Goal: Task Accomplishment & Management: Manage account settings

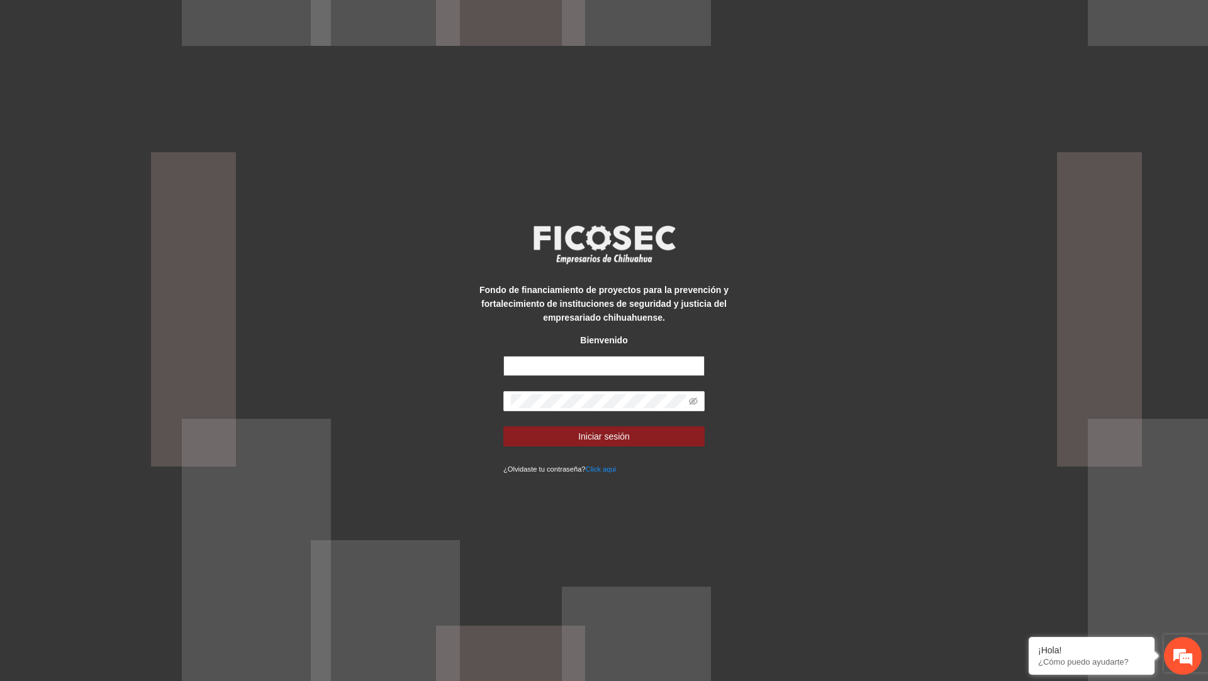
click at [613, 367] on input "text" at bounding box center [603, 366] width 201 height 20
type input "**********"
click at [503, 427] on button "Iniciar sesión" at bounding box center [603, 437] width 201 height 20
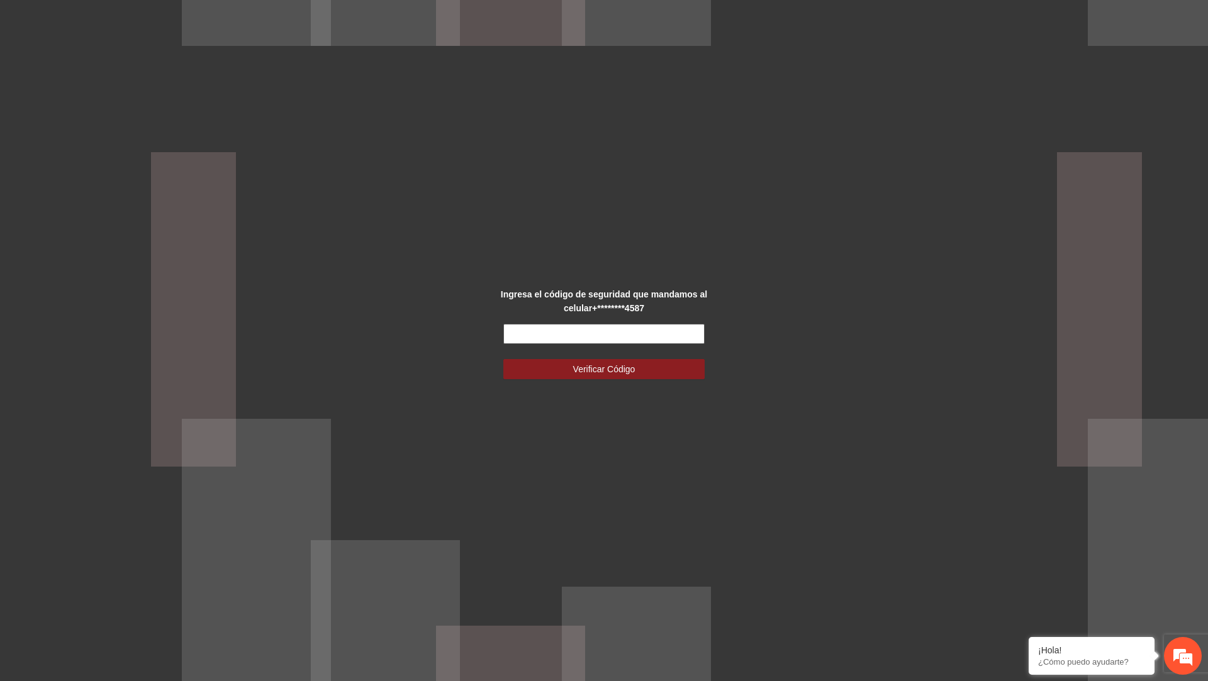
click at [569, 327] on input "text" at bounding box center [603, 334] width 201 height 20
type input "******"
click at [503, 359] on button "Verificar Código" at bounding box center [603, 369] width 201 height 20
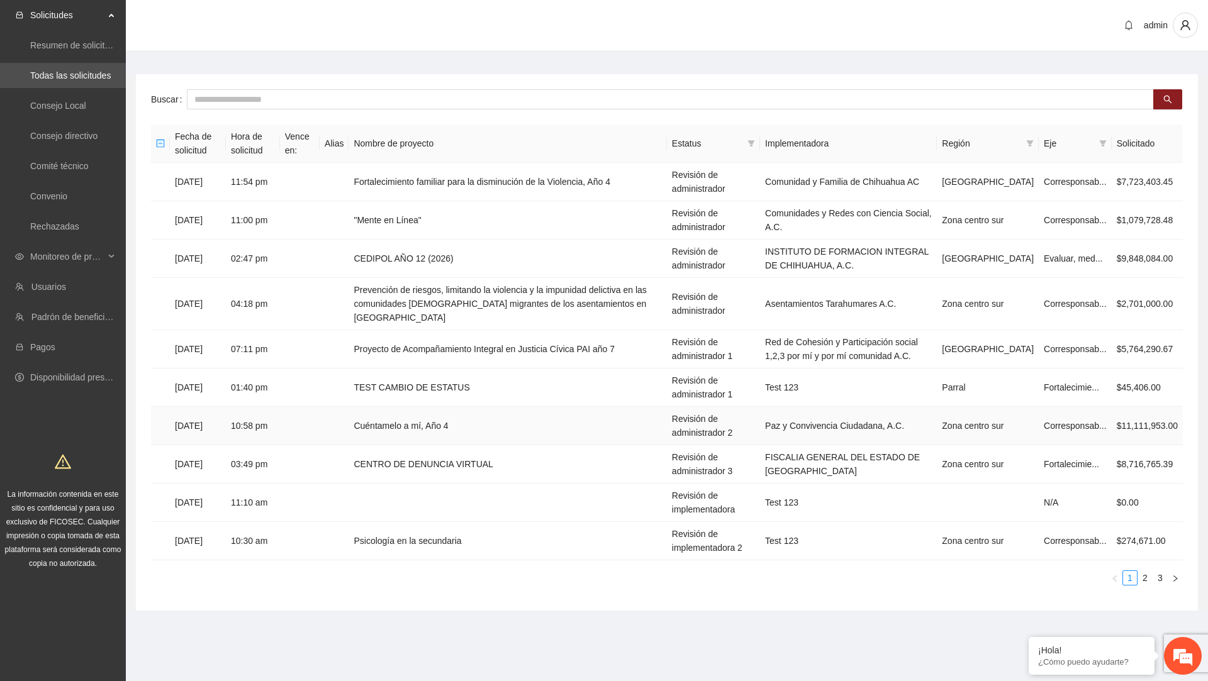
click at [480, 423] on td "Cuéntamelo a mí, Año 4" at bounding box center [508, 426] width 318 height 38
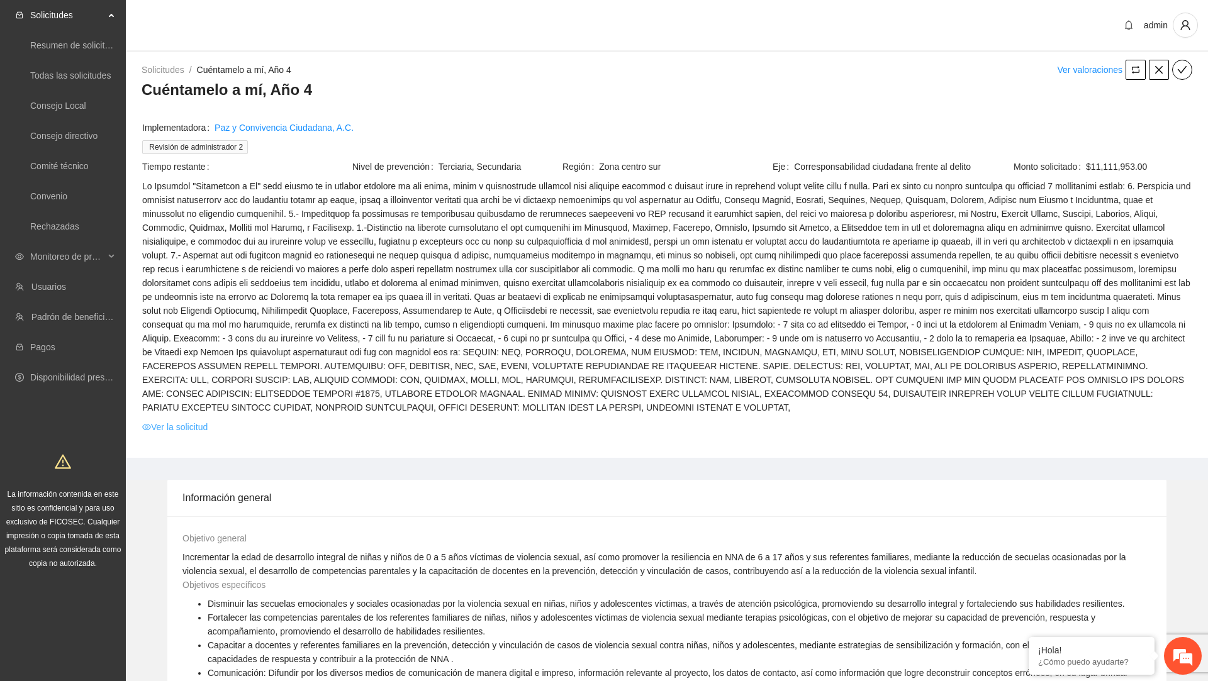
click at [198, 429] on link "Ver la solicitud" at bounding box center [174, 427] width 65 height 14
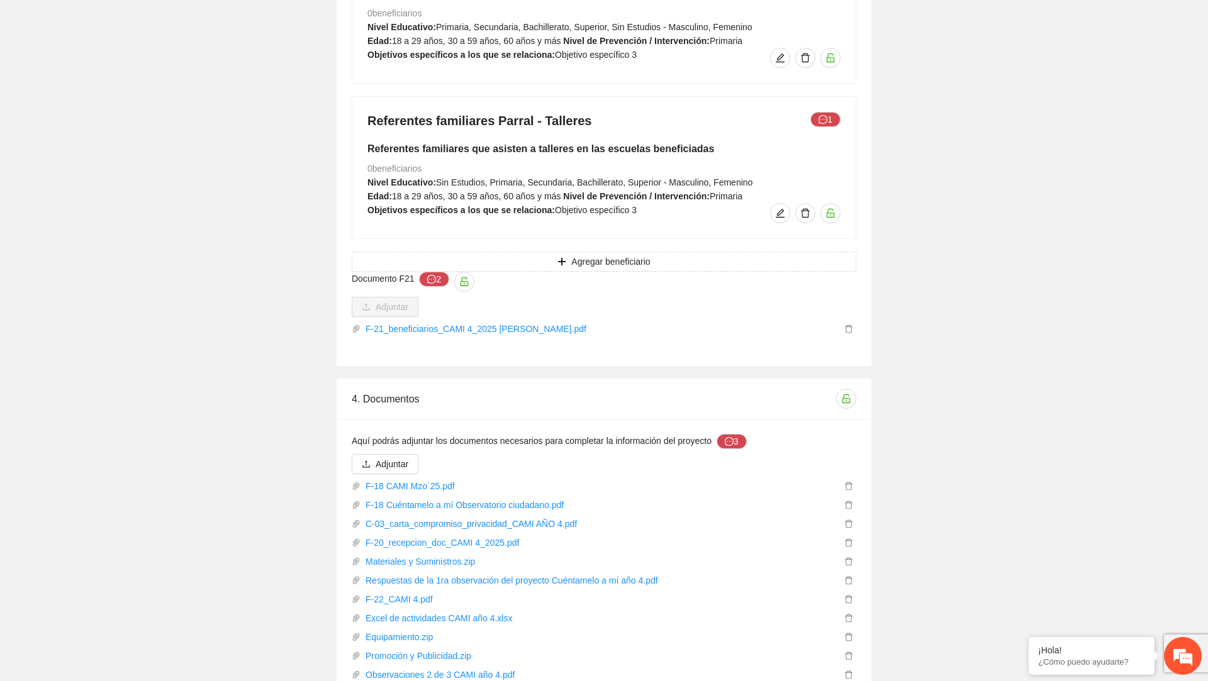
scroll to position [9132, 0]
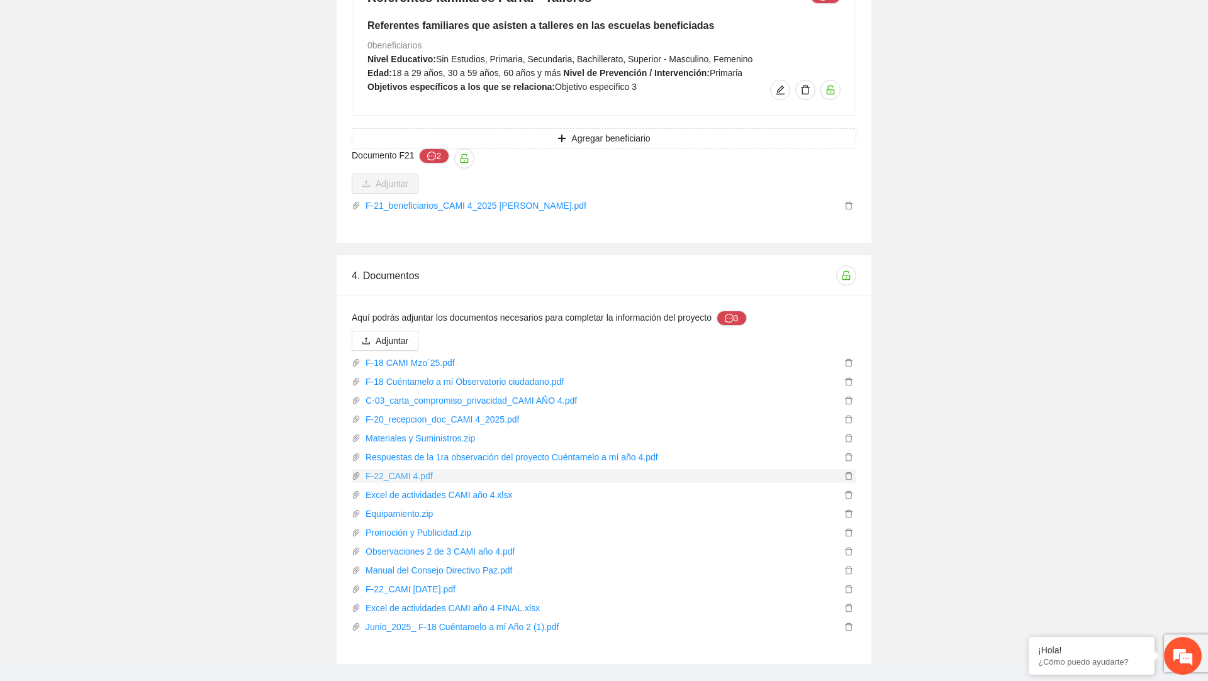
click at [415, 469] on link "F-22_CAMI 4.pdf" at bounding box center [600, 476] width 481 height 14
click at [488, 488] on link "Excel de actividades CAMI año 4.xlsx" at bounding box center [600, 495] width 481 height 14
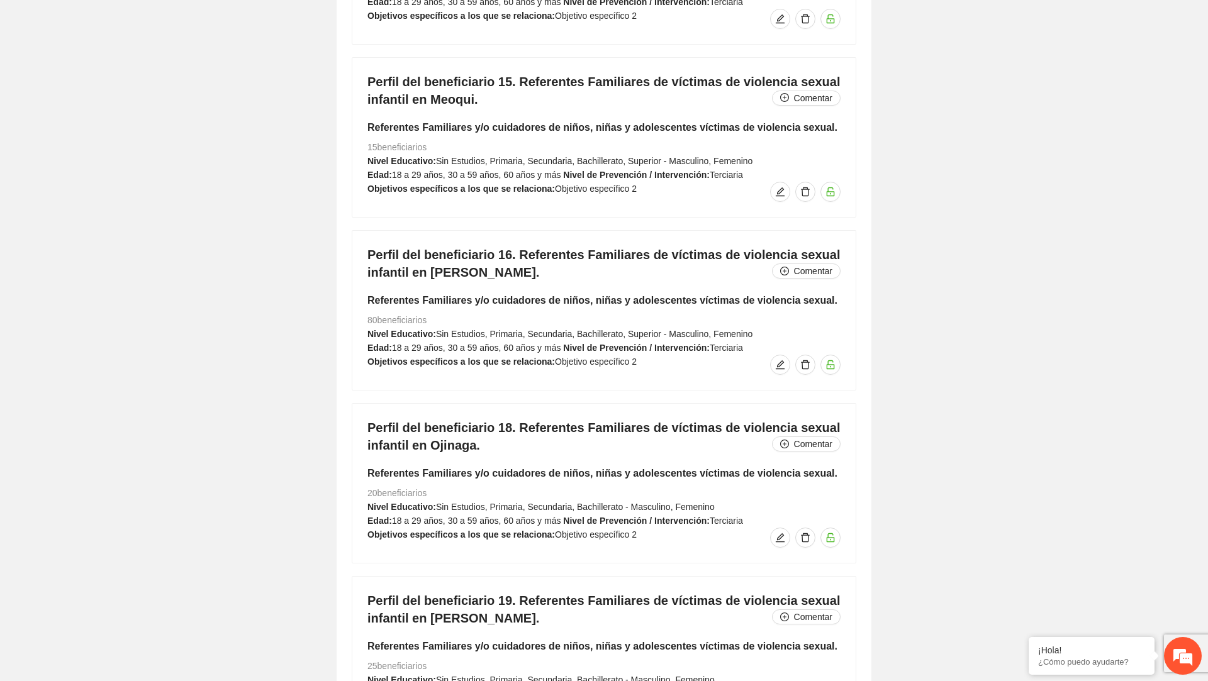
scroll to position [9132, 0]
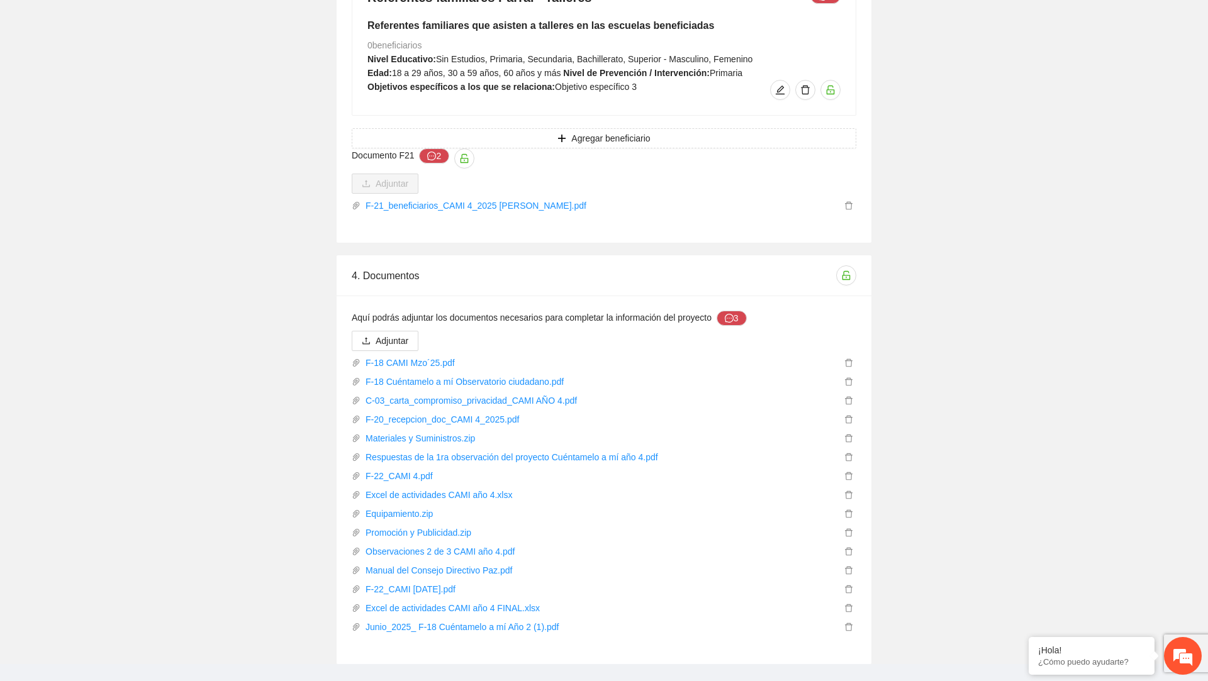
drag, startPoint x: 1207, startPoint y: 36, endPoint x: 1207, endPoint y: 681, distance: 644.8
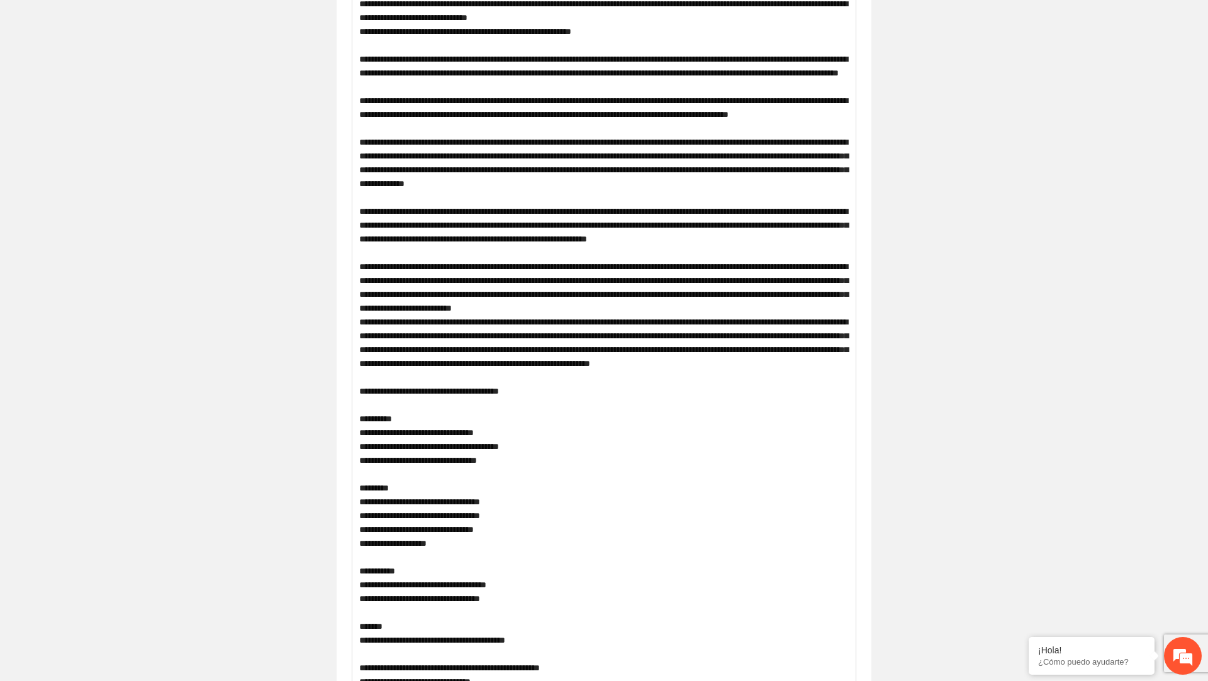
scroll to position [0, 0]
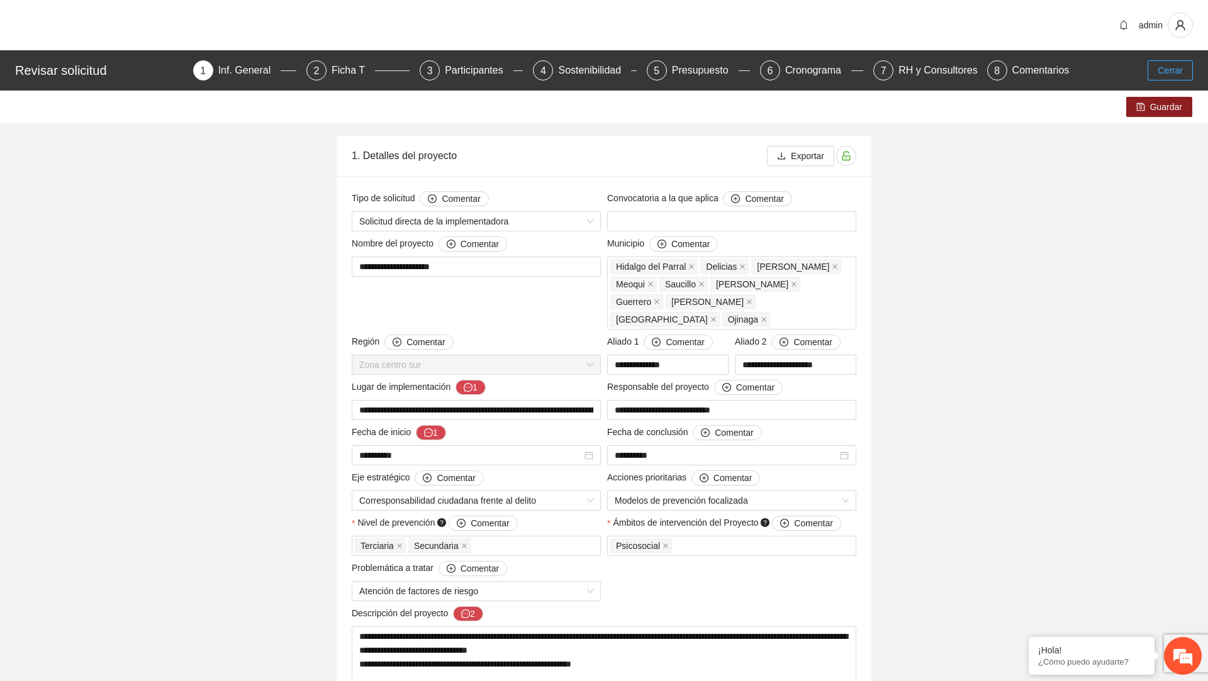
click at [1179, 72] on span "Cerrar" at bounding box center [1169, 71] width 25 height 14
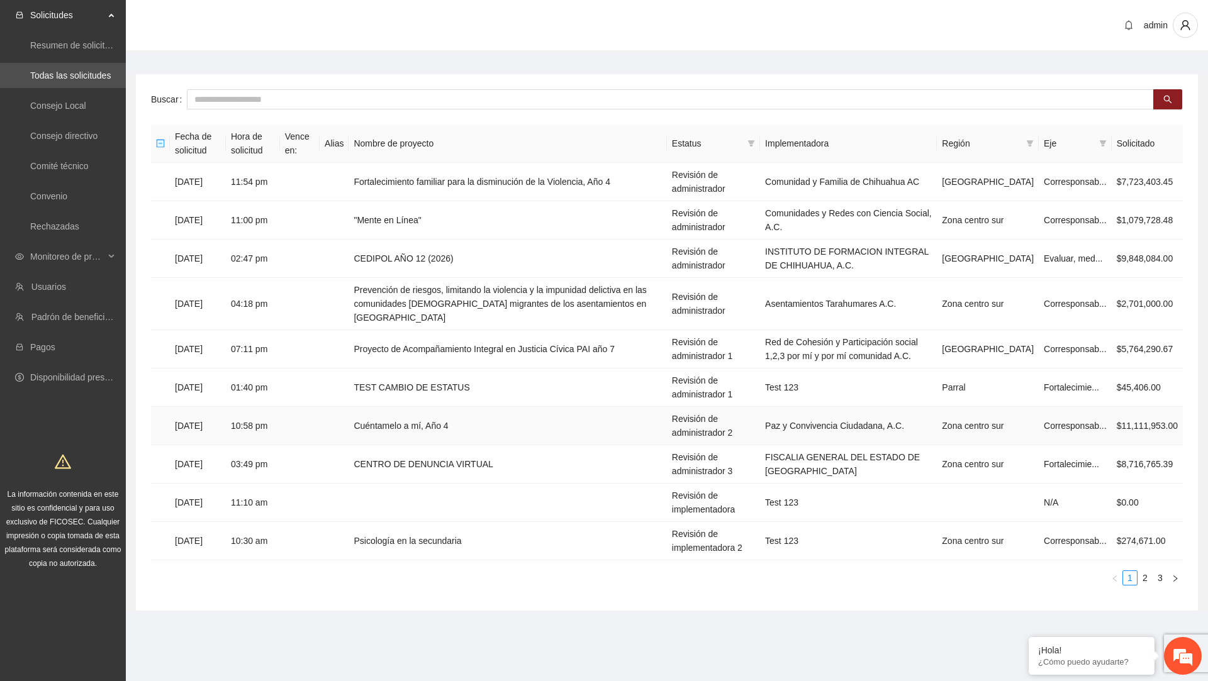
click at [438, 435] on td "Cuéntamelo a mí, Año 4" at bounding box center [508, 426] width 318 height 38
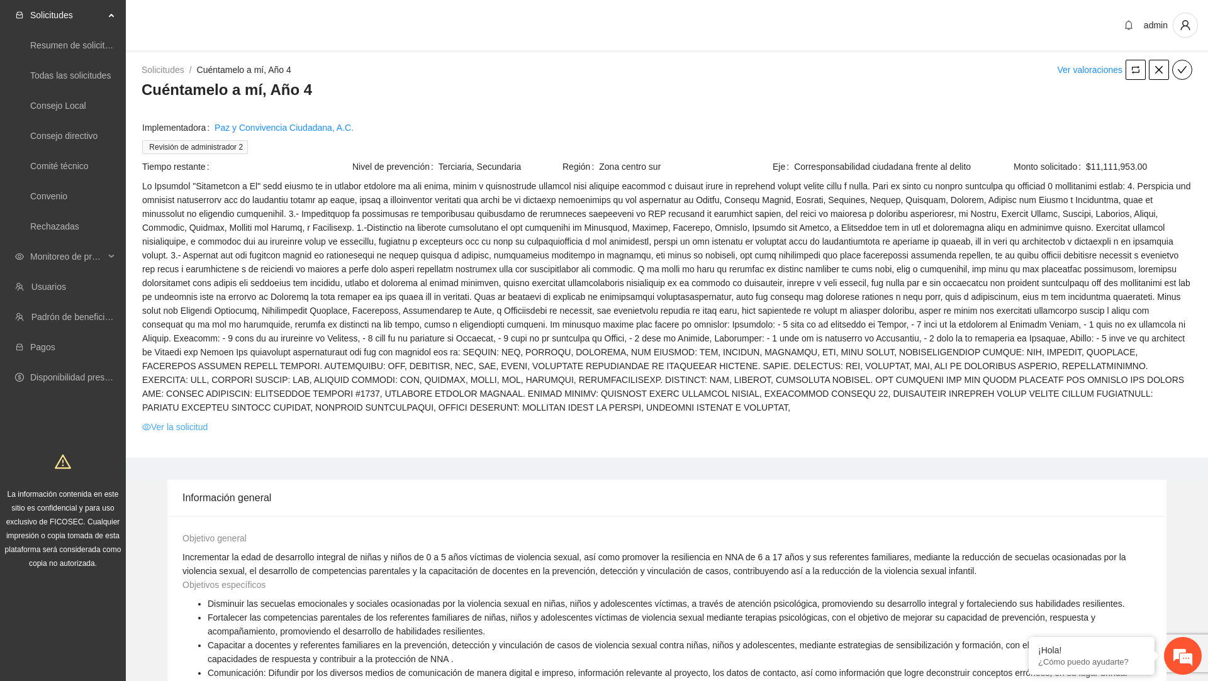
click at [174, 428] on link "Ver la solicitud" at bounding box center [174, 427] width 65 height 14
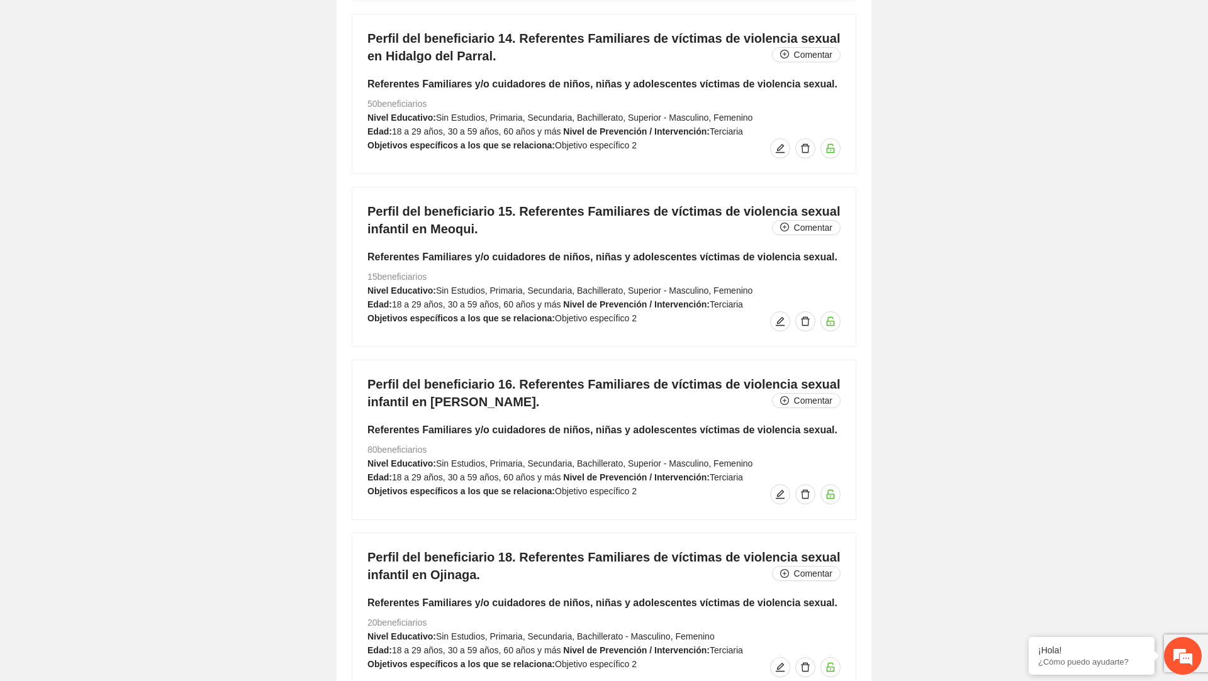
scroll to position [9132, 0]
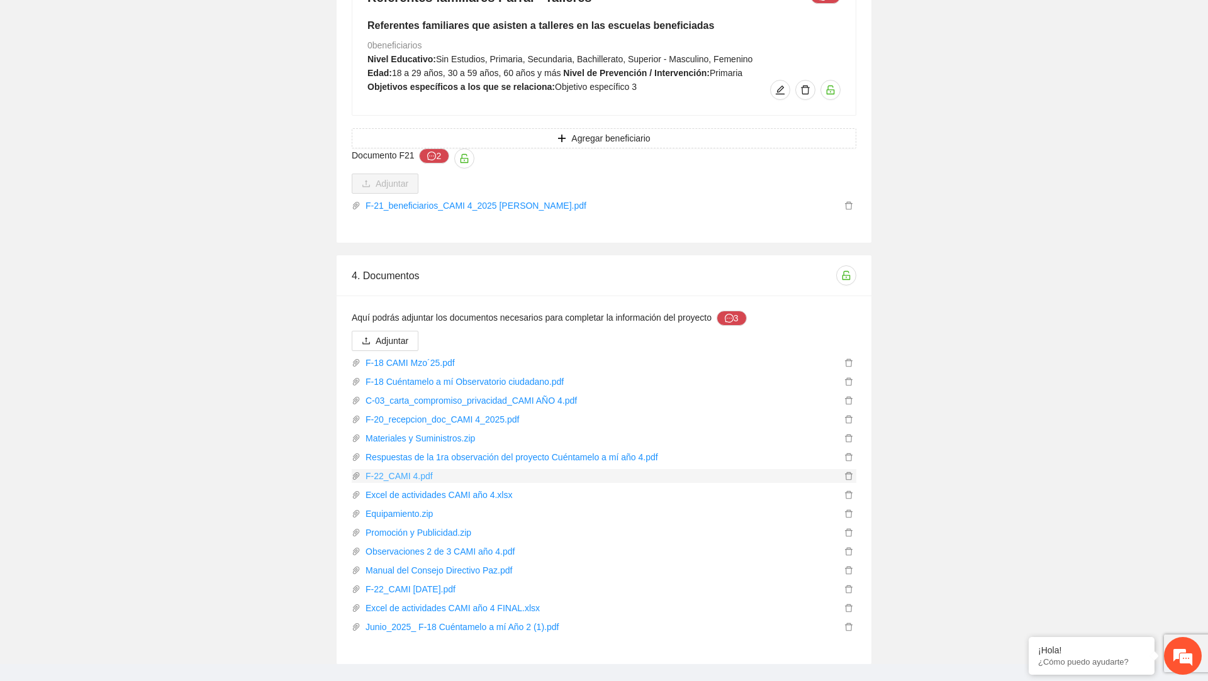
click at [419, 469] on link "F-22_CAMI 4.pdf" at bounding box center [600, 476] width 481 height 14
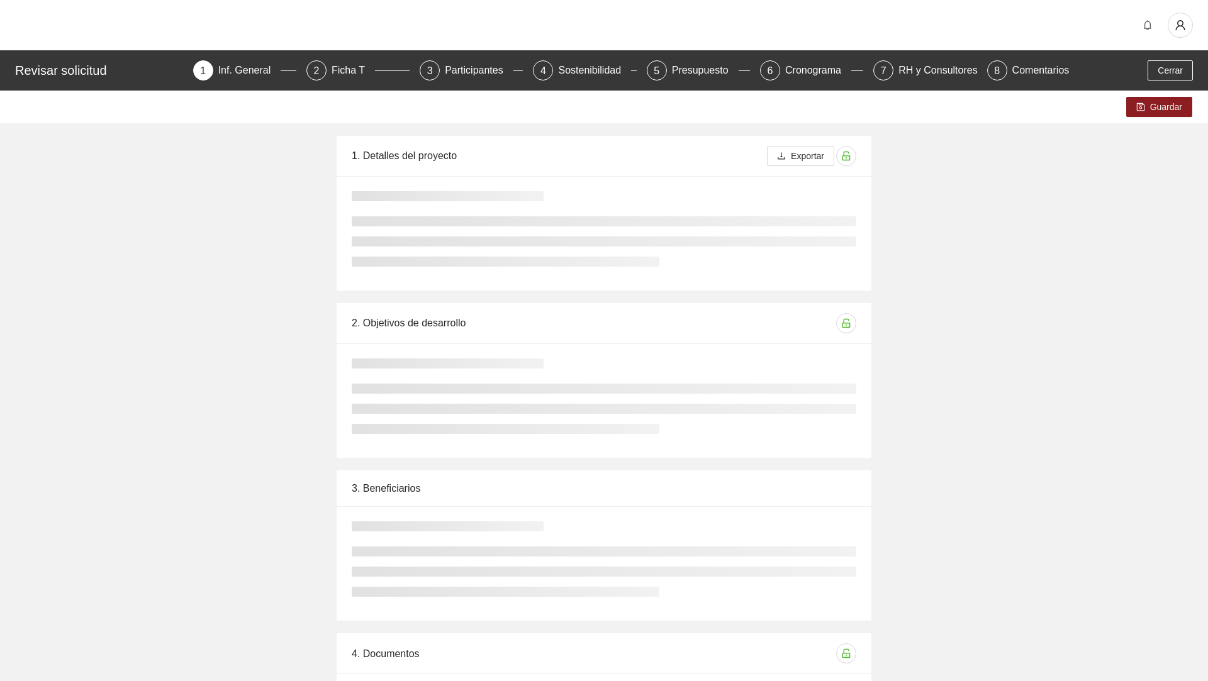
scroll to position [154, 0]
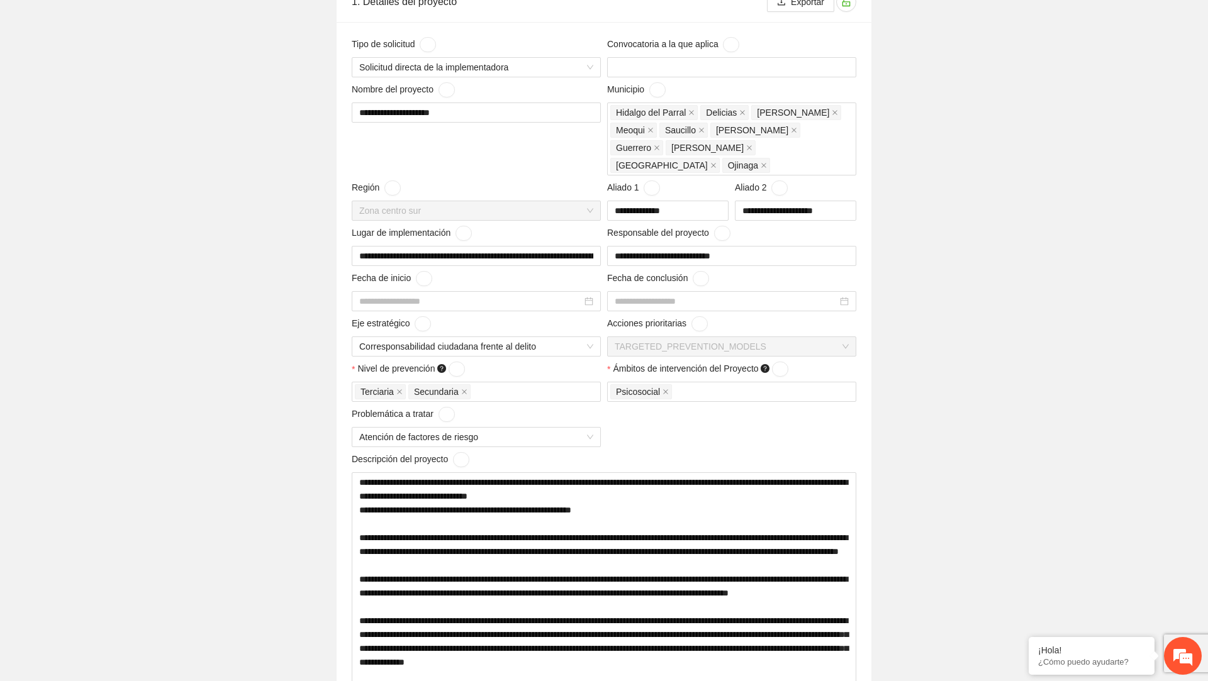
type input "**********"
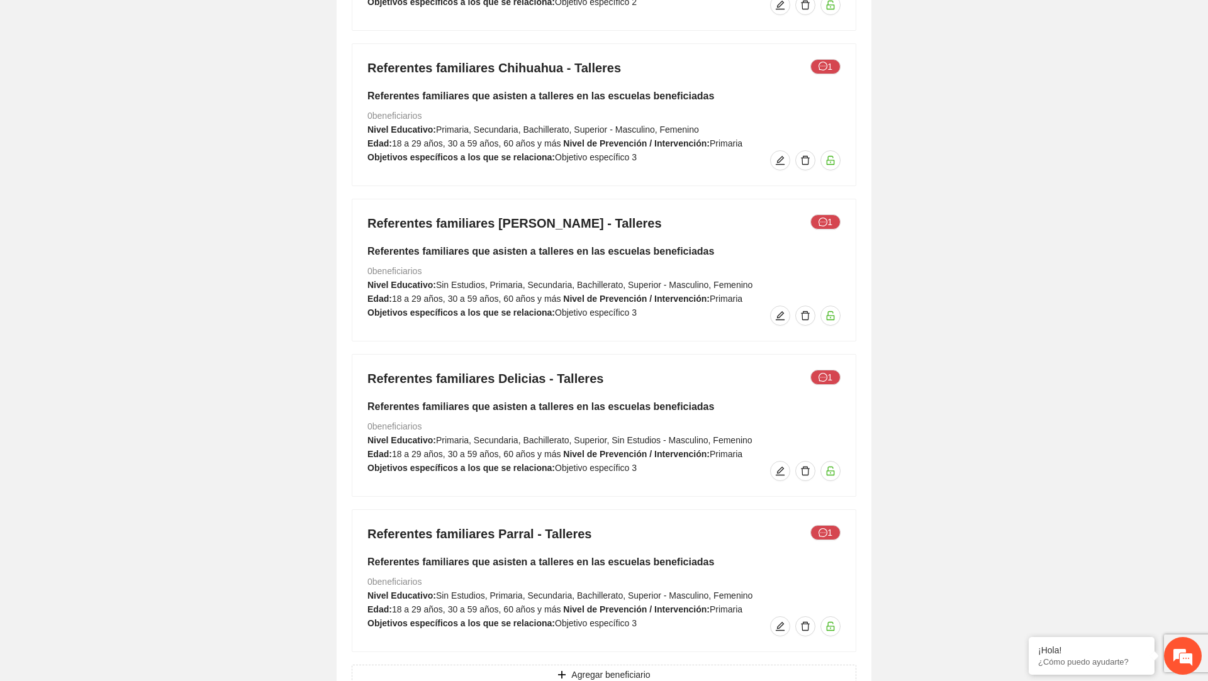
scroll to position [9132, 0]
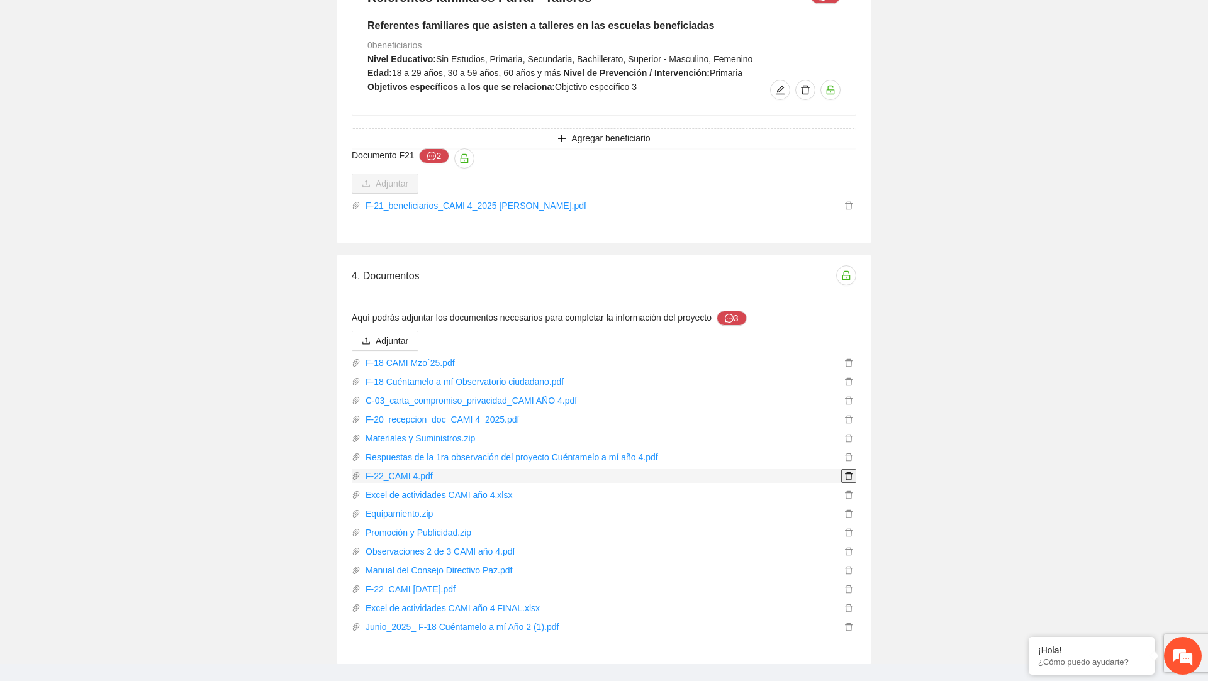
click at [846, 472] on icon "delete" at bounding box center [848, 476] width 9 height 9
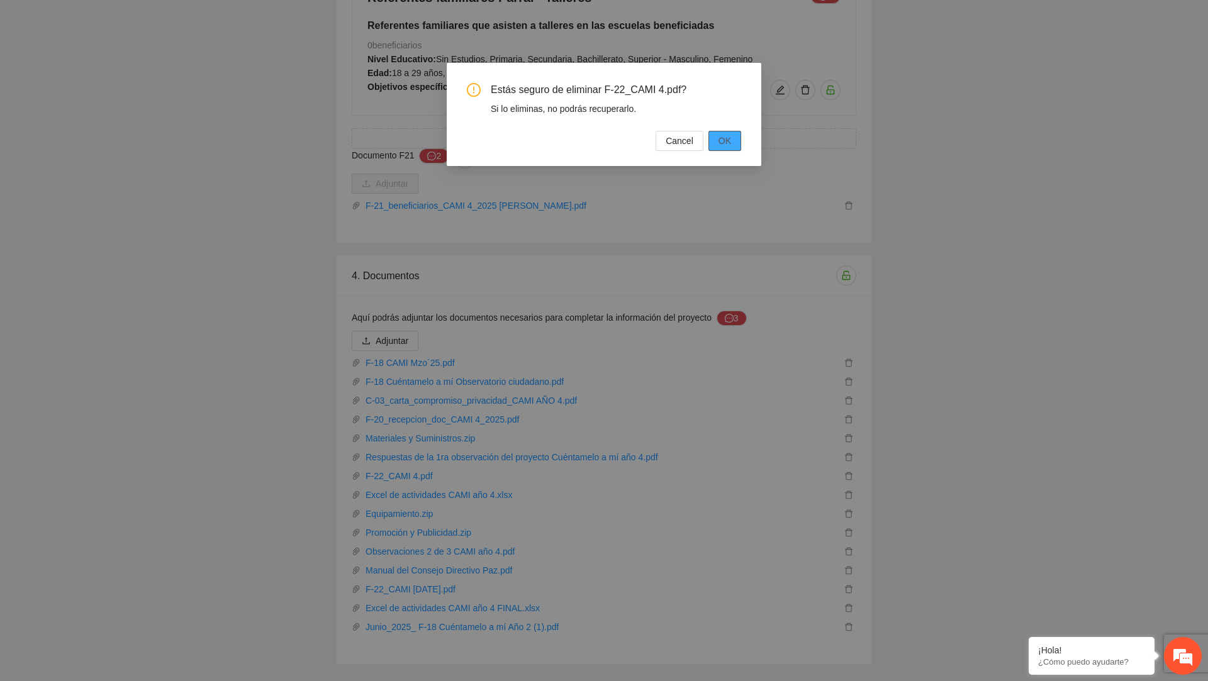
click at [733, 147] on button "OK" at bounding box center [724, 141] width 33 height 20
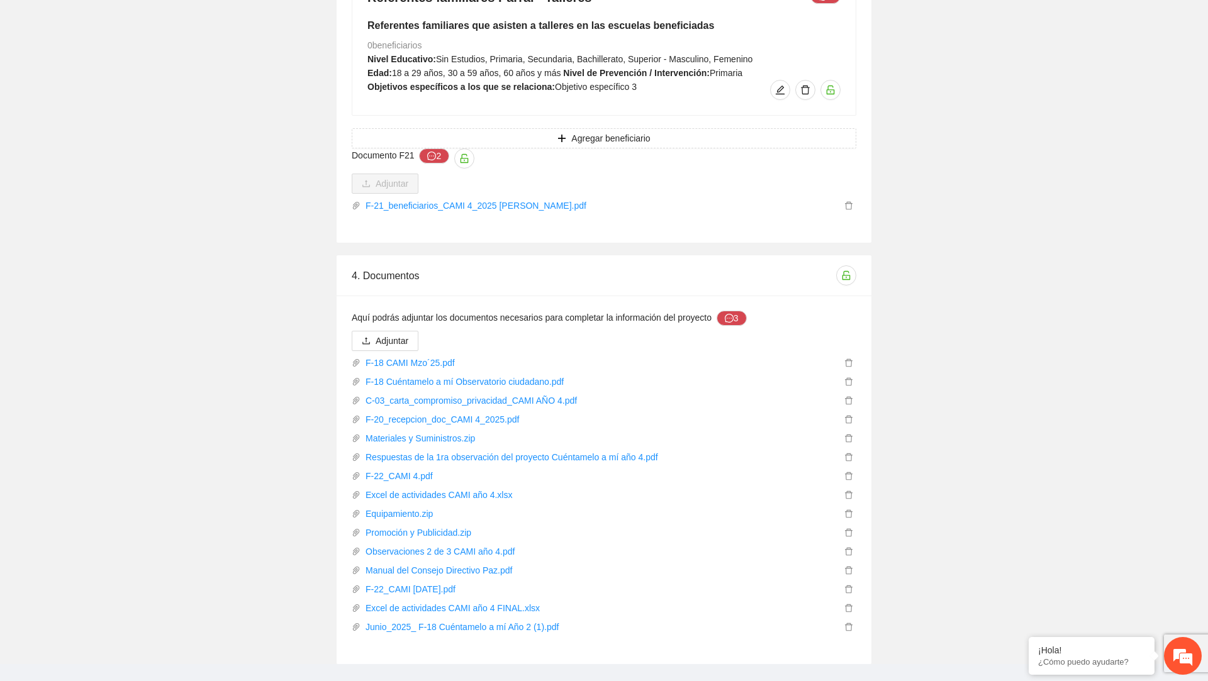
scroll to position [0, 0]
click at [525, 199] on link "F-21_beneficiarios_CAMI 4_2025 [PERSON_NAME].pdf" at bounding box center [600, 206] width 481 height 14
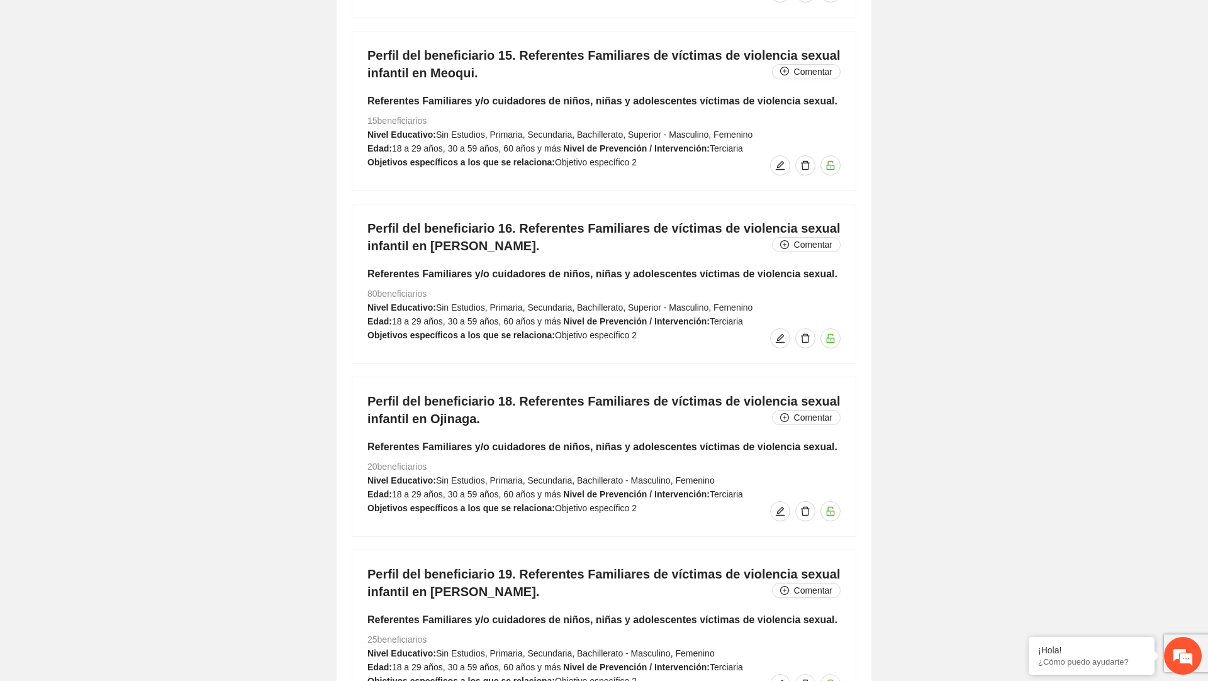
scroll to position [7735, 0]
